Goal: Task Accomplishment & Management: Manage account settings

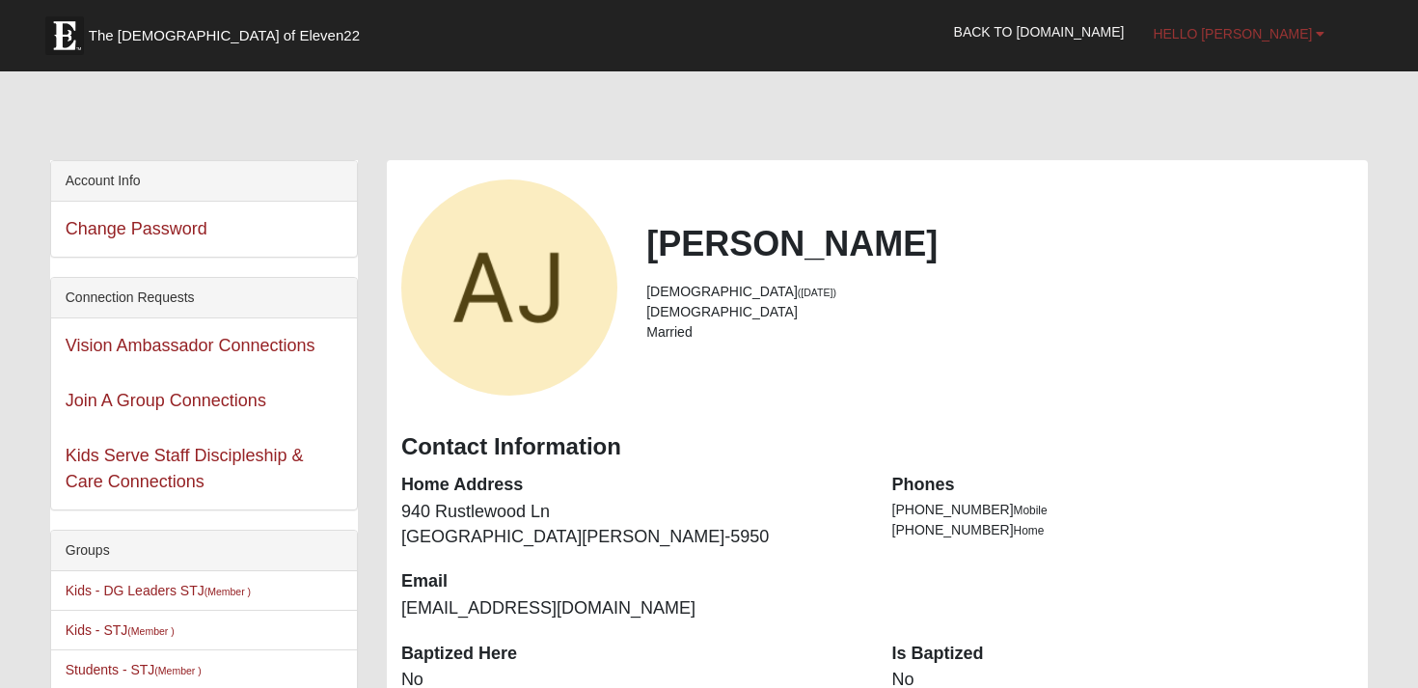
click at [1305, 31] on span "Hello Ashlie" at bounding box center [1232, 33] width 159 height 15
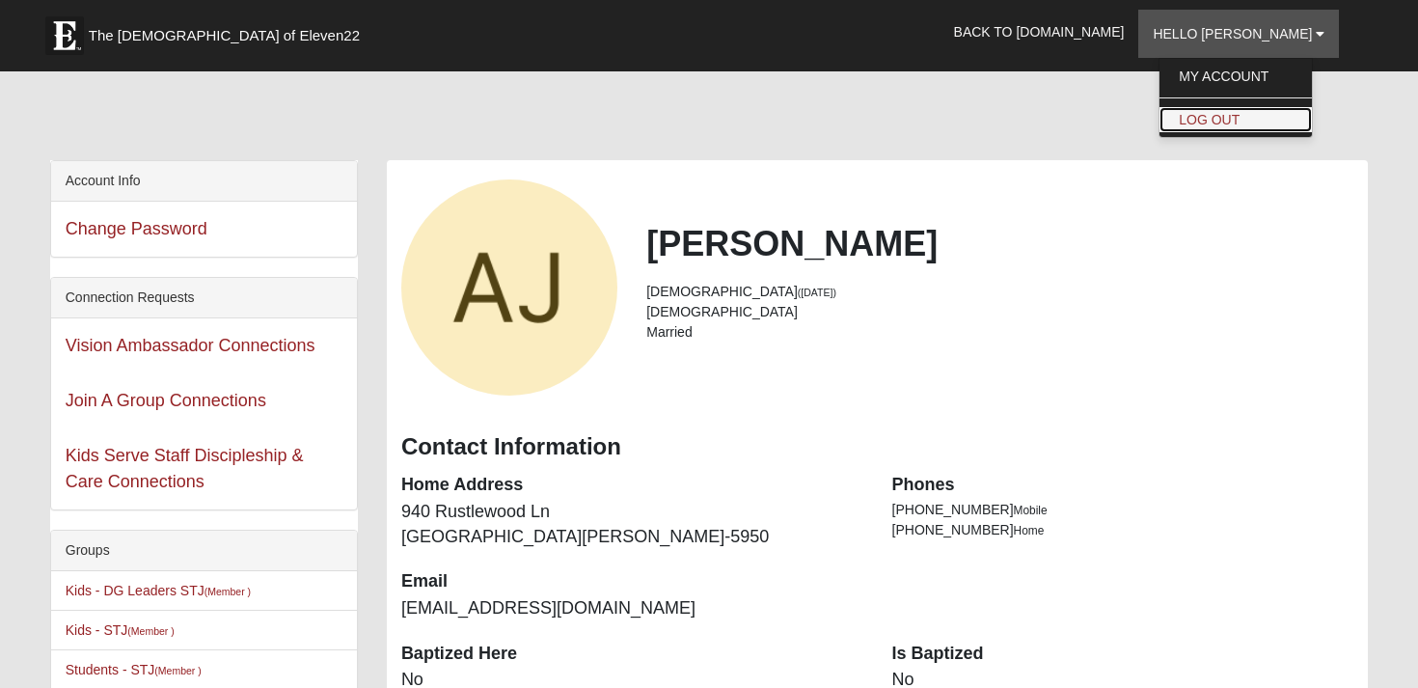
click at [1245, 123] on link "Log Out" at bounding box center [1236, 119] width 152 height 25
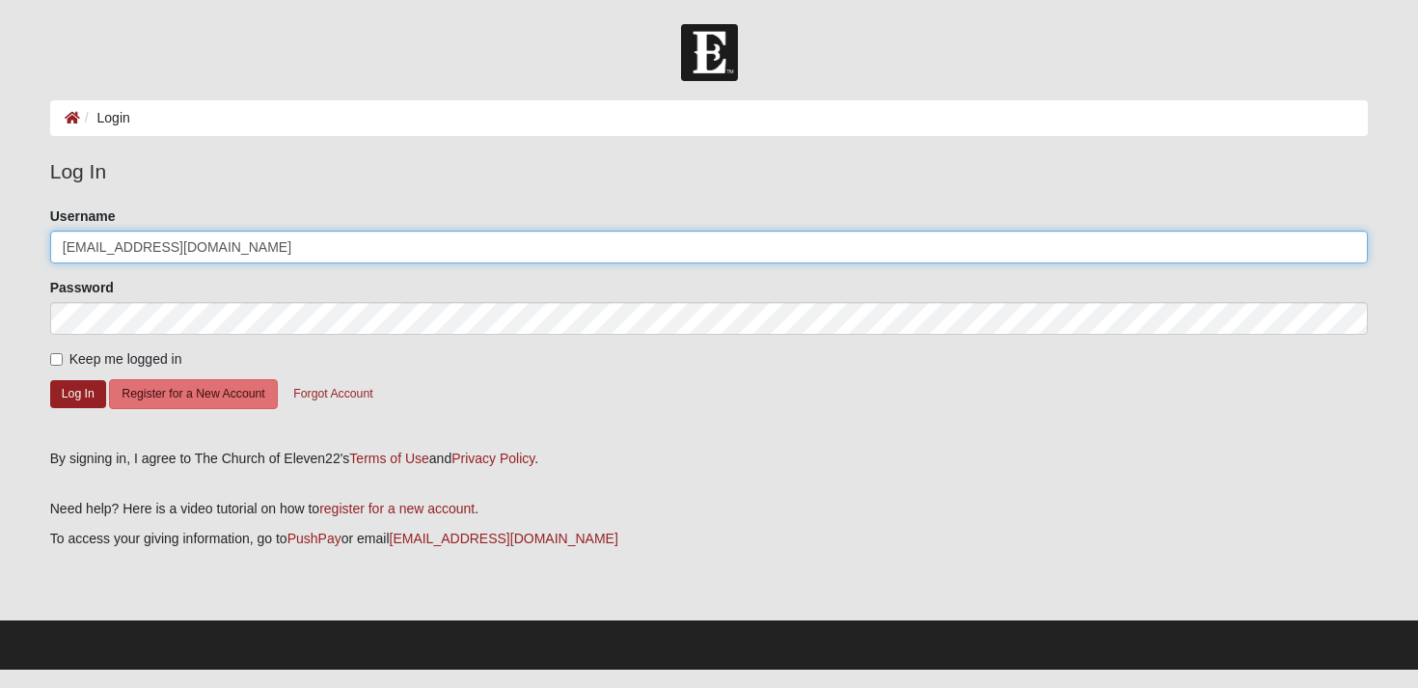
click at [203, 241] on input "[EMAIL_ADDRESS][DOMAIN_NAME]" at bounding box center [709, 247] width 1319 height 33
type input "[EMAIL_ADDRESS][DOMAIN_NAME]"
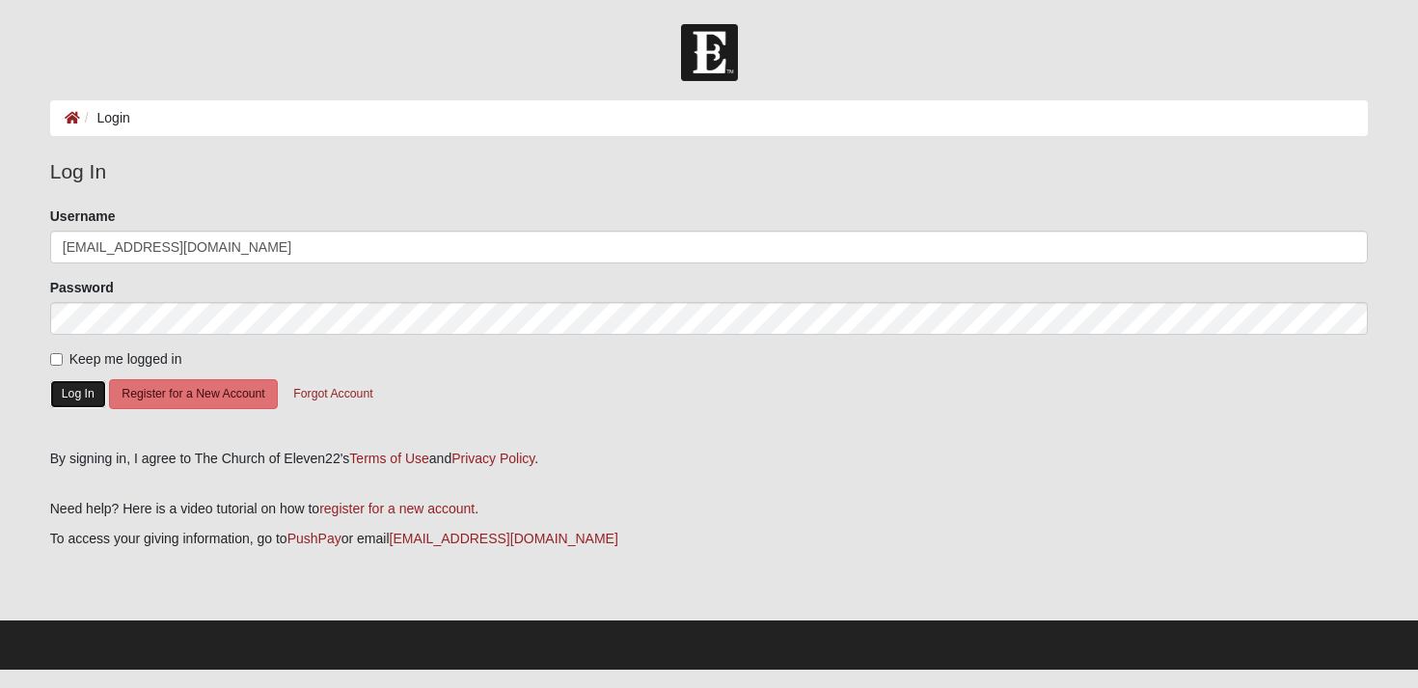
click at [78, 396] on button "Log In" at bounding box center [78, 394] width 56 height 28
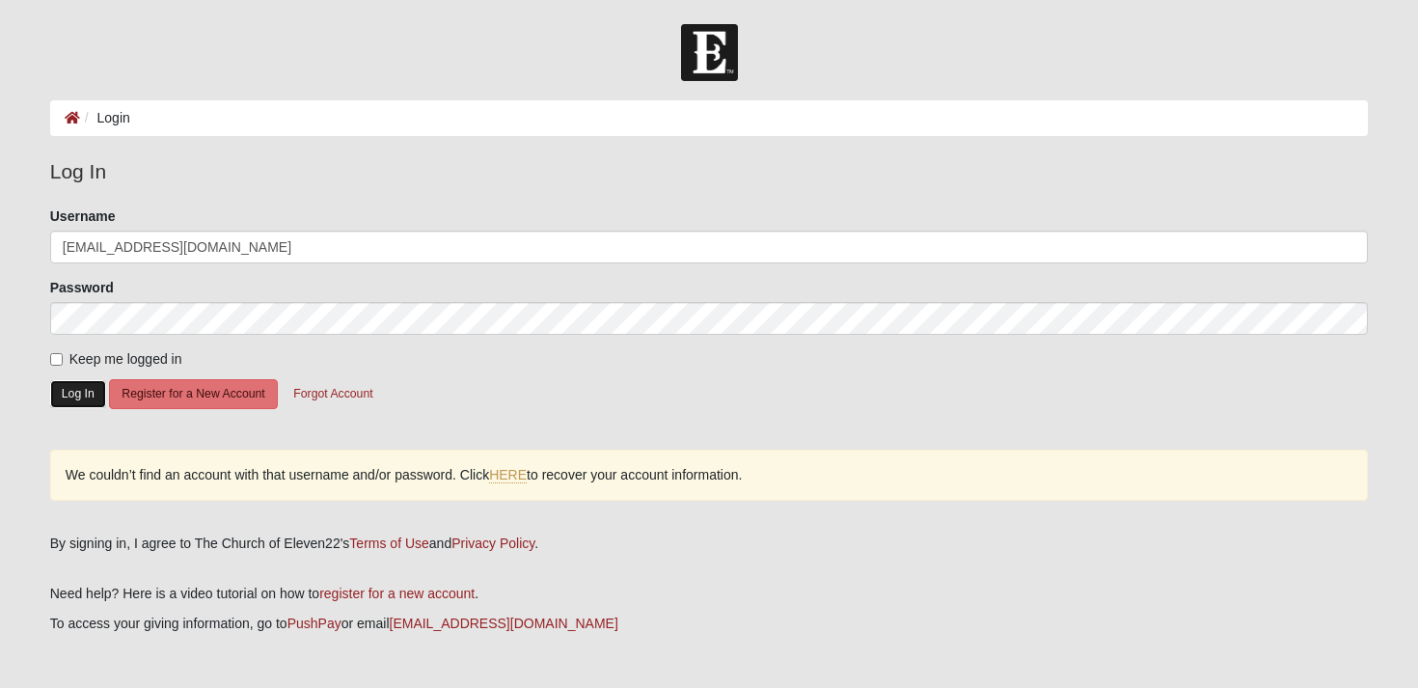
click at [85, 392] on button "Log In" at bounding box center [78, 394] width 56 height 28
click at [87, 393] on button "Log In" at bounding box center [78, 394] width 56 height 28
click at [515, 480] on link "HERE" at bounding box center [508, 475] width 38 height 16
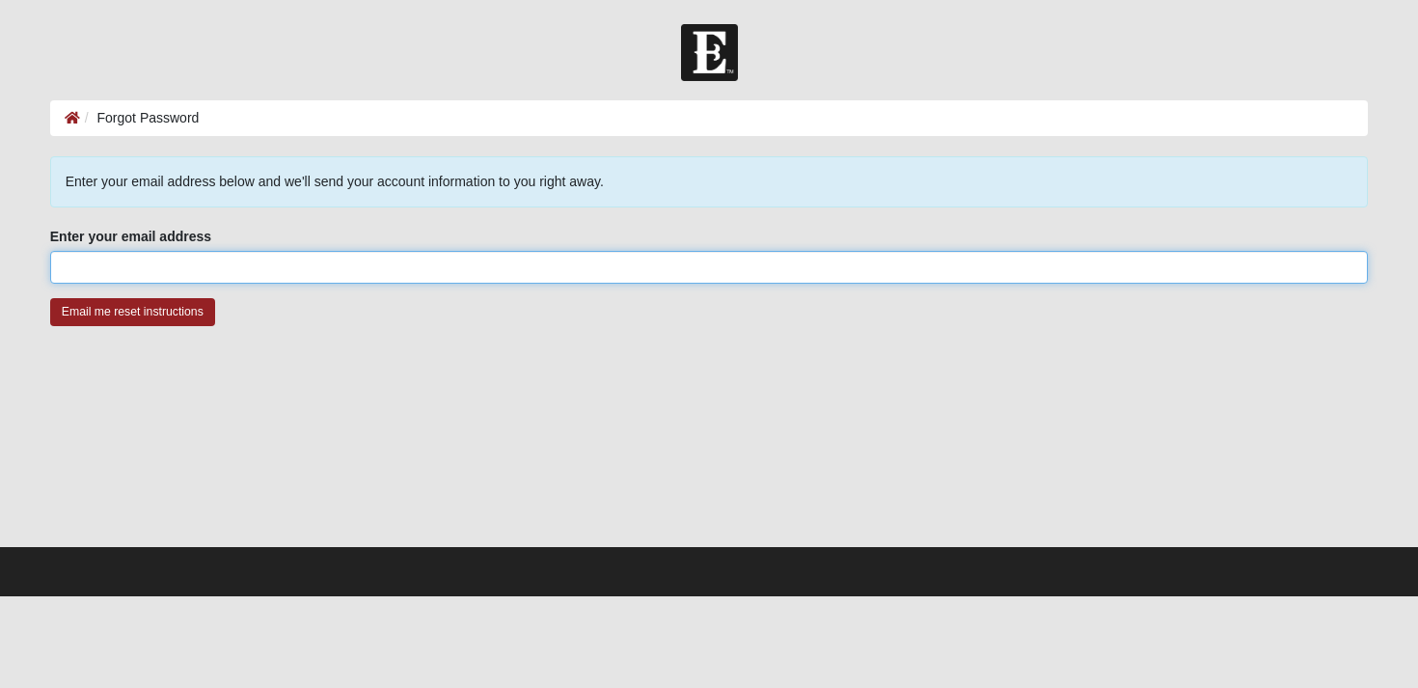
click at [205, 275] on input "Enter your email address" at bounding box center [709, 267] width 1319 height 33
type input "marslukej"
